Goal: Use online tool/utility: Utilize a website feature to perform a specific function

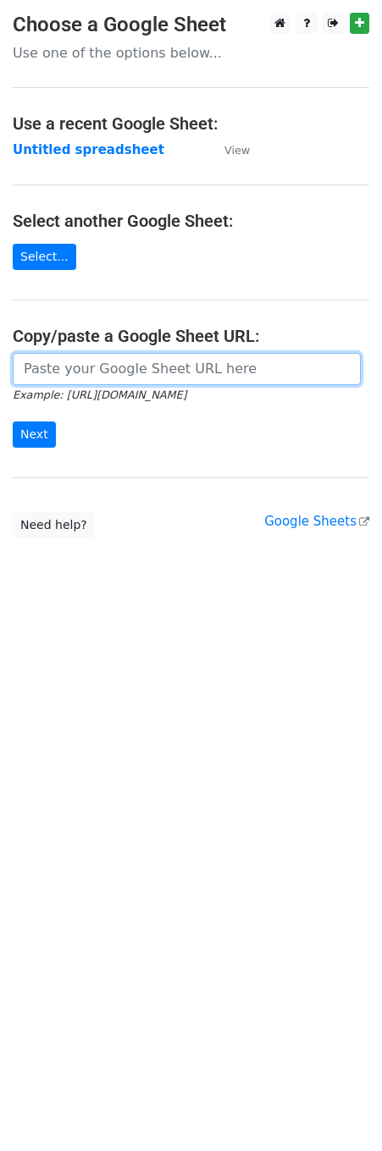
click at [130, 379] on input "url" at bounding box center [187, 369] width 348 height 32
paste input "https://docs.google.com/spreadsheets/d/1TFV68_IxIrt_og4Clogd47hHb5HEmUpaHVmF_tj…"
type input "https://docs.google.com/spreadsheets/d/1TFV68_IxIrt_og4Clogd47hHb5HEmUpaHVmF_tj…"
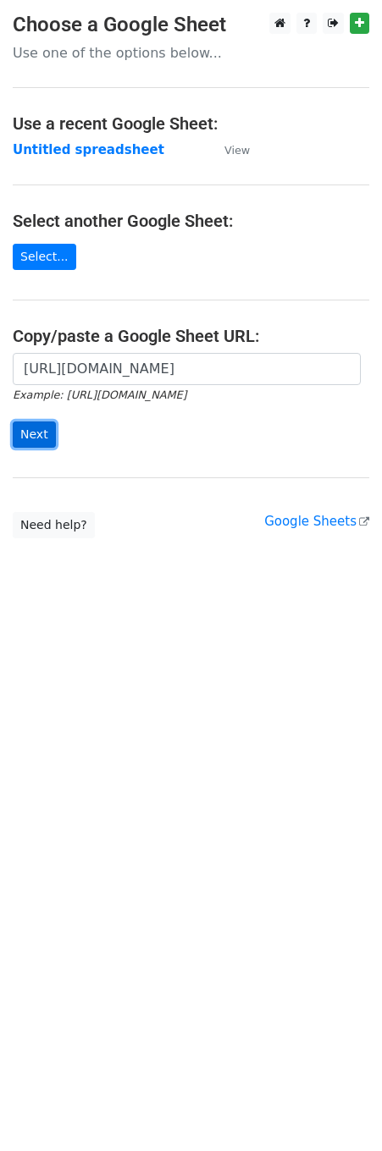
click at [41, 430] on input "Next" at bounding box center [34, 435] width 43 height 26
